Goal: Check status: Check status

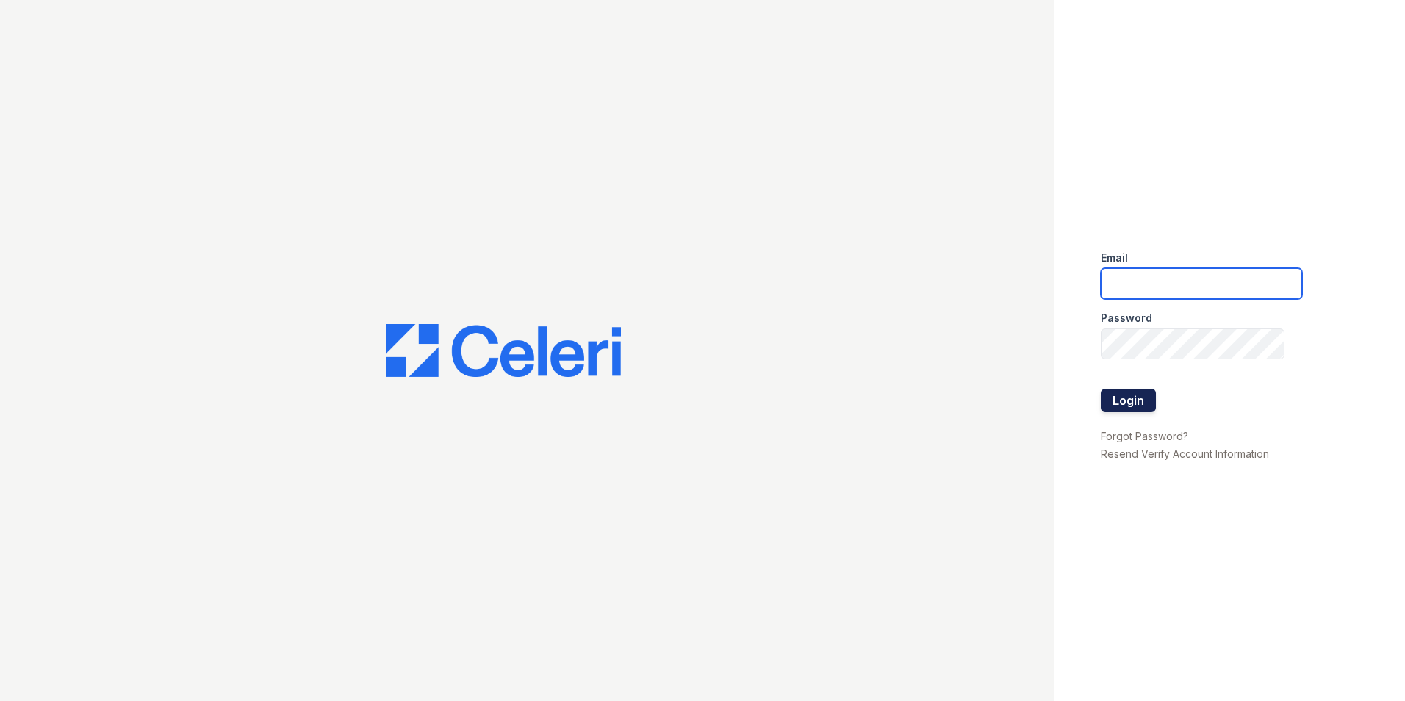
type input "[EMAIL_ADDRESS][DOMAIN_NAME]"
click at [1127, 395] on button "Login" at bounding box center [1128, 401] width 55 height 24
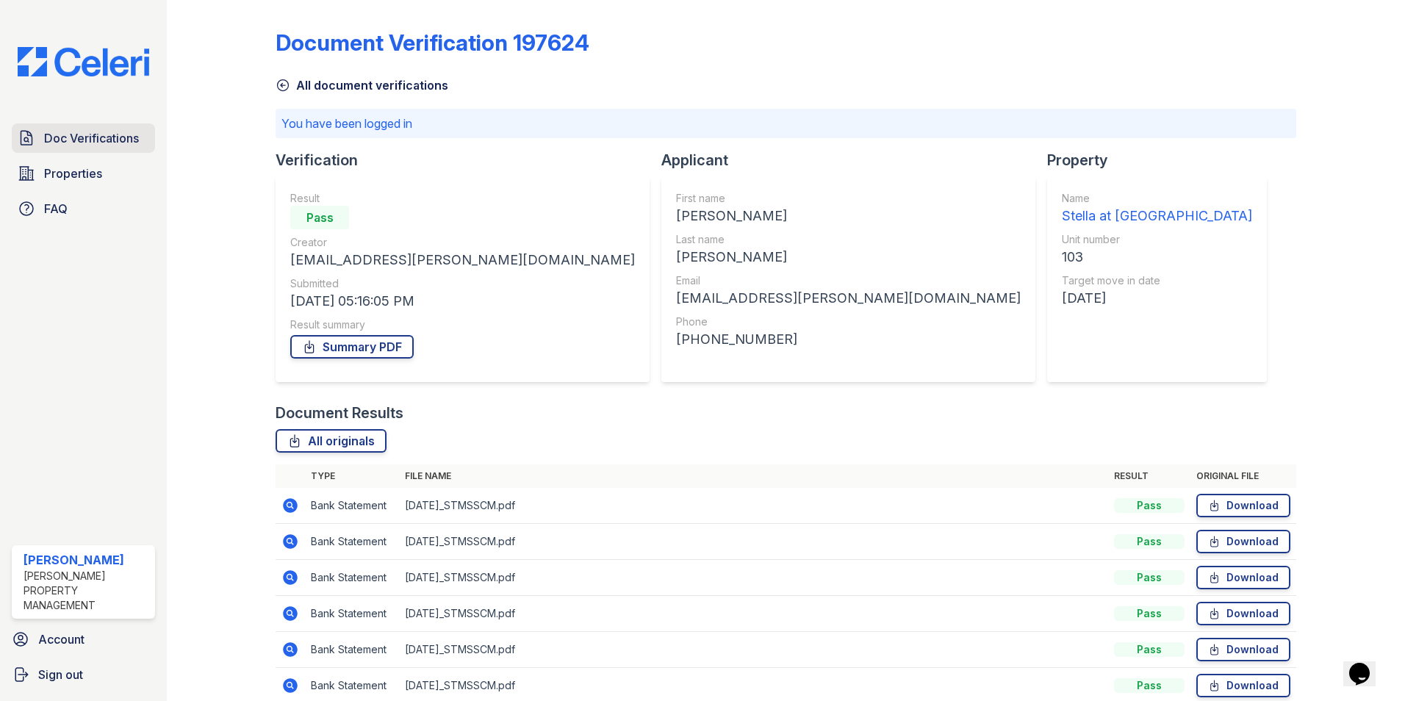
click at [65, 125] on link "Doc Verifications" at bounding box center [83, 137] width 143 height 29
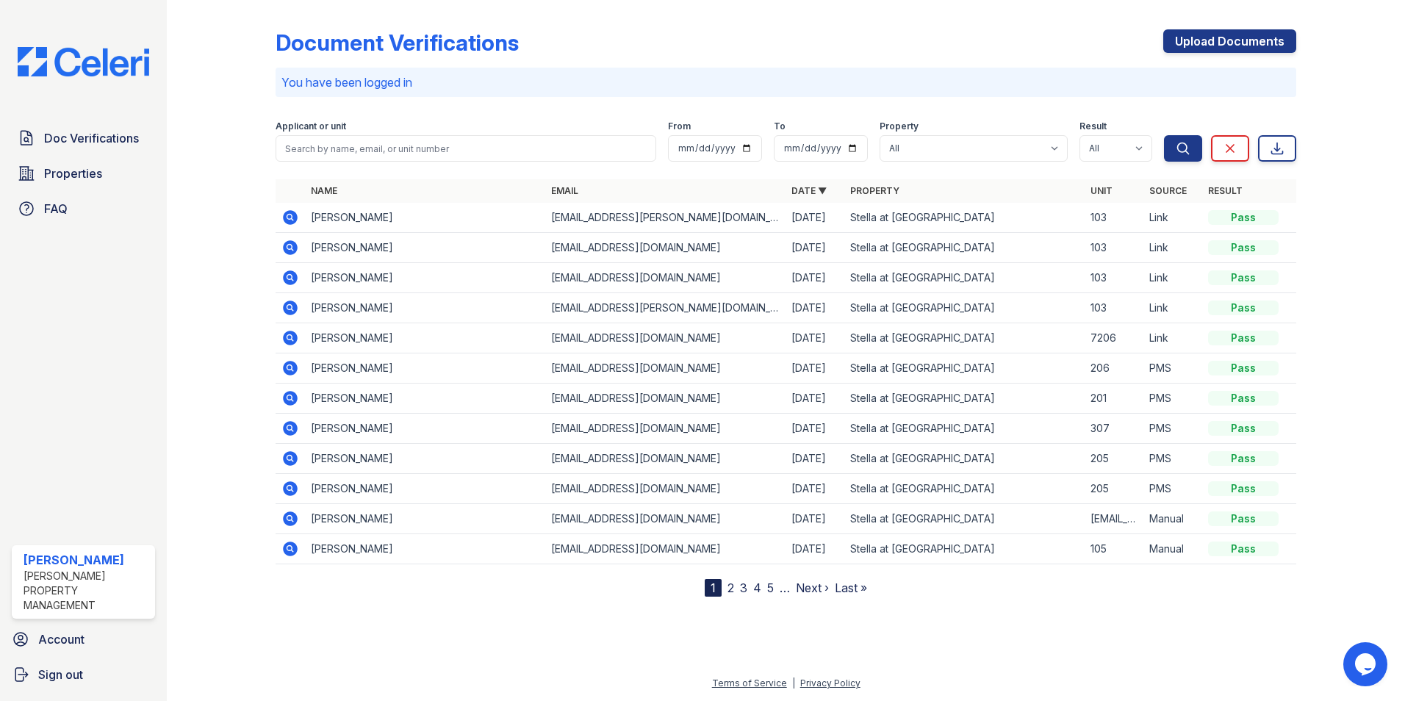
click at [675, 82] on p "You have been logged in" at bounding box center [786, 82] width 1009 height 18
